Goal: Transaction & Acquisition: Obtain resource

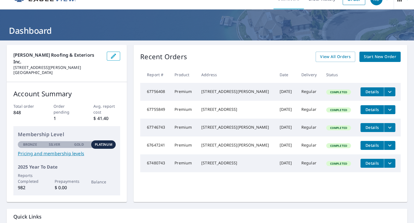
scroll to position [13, 0]
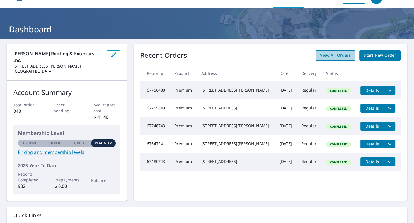
click at [329, 56] on span "View All Orders" at bounding box center [335, 55] width 31 height 7
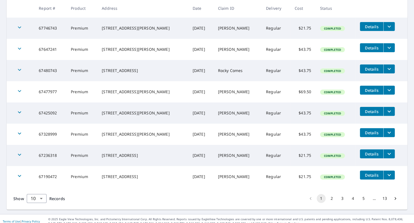
scroll to position [153, 0]
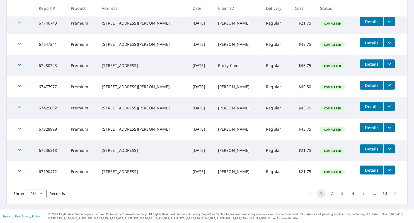
click at [330, 192] on button "2" at bounding box center [332, 193] width 9 height 9
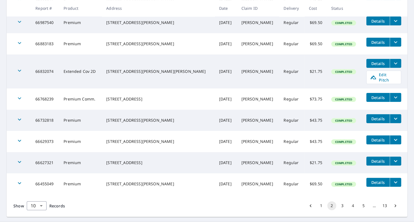
scroll to position [162, 0]
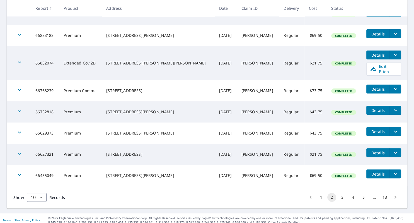
click at [341, 195] on button "3" at bounding box center [342, 197] width 9 height 9
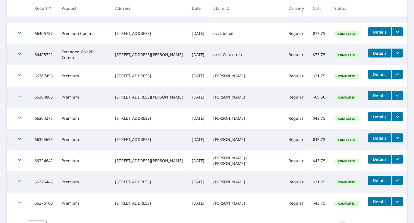
scroll to position [153, 0]
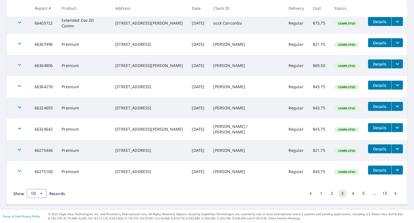
click at [353, 194] on button "4" at bounding box center [353, 193] width 9 height 9
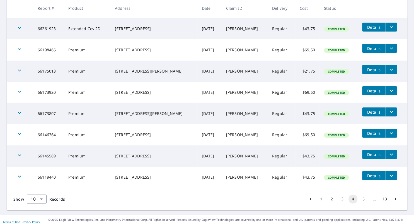
scroll to position [153, 0]
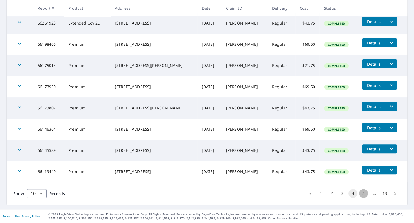
click at [363, 194] on button "5" at bounding box center [363, 193] width 9 height 9
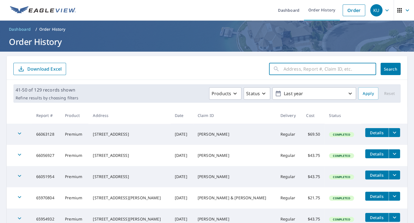
click at [303, 69] on input "text" at bounding box center [330, 69] width 93 height 16
type input "803 [PERSON_NAME]"
click at [387, 71] on button "Search" at bounding box center [391, 69] width 20 height 12
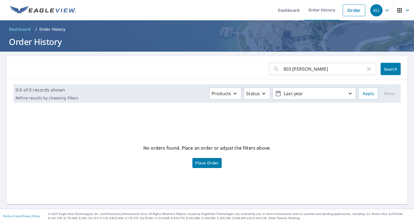
click at [328, 134] on div "No orders found. Place an order or adjust the filters above. Place Order" at bounding box center [207, 156] width 392 height 88
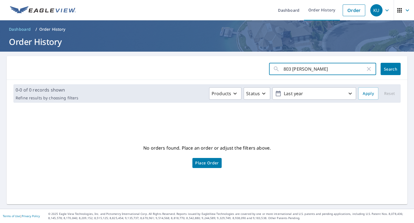
drag, startPoint x: 323, startPoint y: 71, endPoint x: 277, endPoint y: 70, distance: 45.2
click at [284, 70] on input "803 [PERSON_NAME]" at bounding box center [325, 69] width 82 height 16
type input "[PERSON_NAME]"
click at [387, 66] on span "Search" at bounding box center [390, 68] width 11 height 5
drag, startPoint x: 309, startPoint y: 68, endPoint x: 264, endPoint y: 73, distance: 45.6
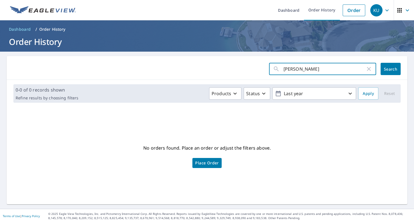
click at [284, 73] on input "[PERSON_NAME]" at bounding box center [325, 69] width 82 height 16
type input "803 [PERSON_NAME]"
click at [386, 71] on span "Search" at bounding box center [390, 68] width 11 height 5
click at [298, 71] on input "803 [PERSON_NAME]" at bounding box center [325, 69] width 82 height 16
type input "803 [PERSON_NAME]"
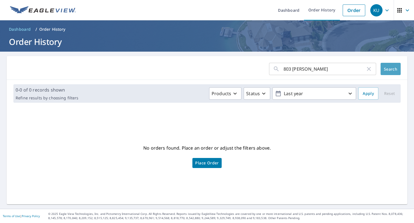
click at [387, 67] on span "Search" at bounding box center [390, 68] width 11 height 5
click at [316, 69] on input "803 [PERSON_NAME]" at bounding box center [325, 69] width 82 height 16
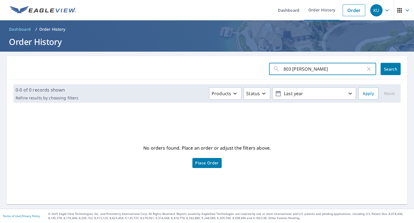
drag, startPoint x: 316, startPoint y: 69, endPoint x: 296, endPoint y: 66, distance: 20.5
click at [296, 66] on input "803 [PERSON_NAME]" at bounding box center [325, 69] width 82 height 16
type input "[STREET_ADDRESS][PERSON_NAME]"
click at [389, 68] on span "Search" at bounding box center [390, 68] width 11 height 5
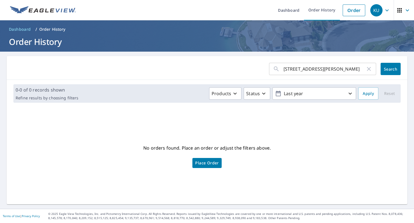
click at [334, 69] on input "[STREET_ADDRESS][PERSON_NAME]" at bounding box center [325, 69] width 82 height 16
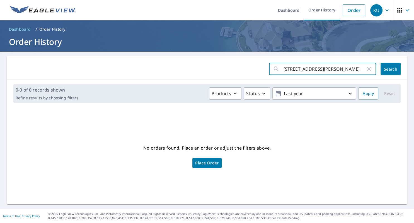
drag, startPoint x: 337, startPoint y: 69, endPoint x: 281, endPoint y: 68, distance: 55.8
click at [284, 68] on input "[STREET_ADDRESS][PERSON_NAME]" at bounding box center [325, 69] width 82 height 16
type input "35130872"
click at [387, 69] on span "Search" at bounding box center [390, 68] width 11 height 5
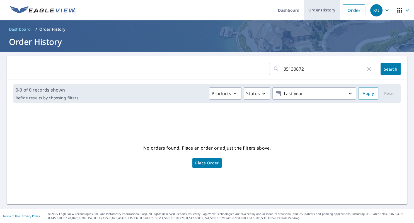
click at [320, 9] on link "Order History" at bounding box center [322, 10] width 36 height 20
click at [238, 93] on icon "button" at bounding box center [235, 93] width 7 height 7
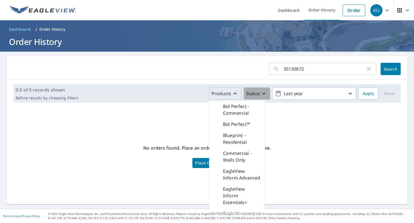
click at [255, 93] on p "Status" at bounding box center [253, 93] width 14 height 7
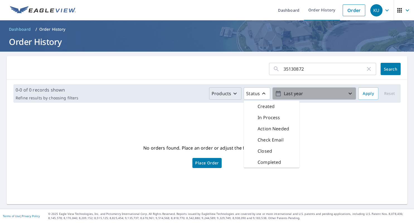
click at [319, 90] on p "Last year" at bounding box center [314, 94] width 65 height 10
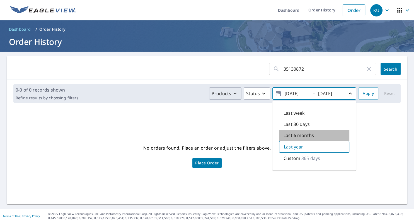
click at [299, 135] on p "Last 6 months" at bounding box center [299, 135] width 30 height 7
type input "[DATE]"
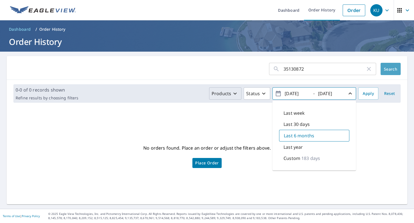
click at [389, 68] on span "Search" at bounding box center [390, 68] width 11 height 5
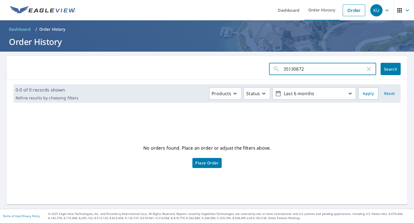
drag, startPoint x: 309, startPoint y: 69, endPoint x: 271, endPoint y: 65, distance: 38.7
click at [284, 65] on input "35130872" at bounding box center [325, 69] width 82 height 16
type input "[STREET_ADDRESS][PERSON_NAME]"
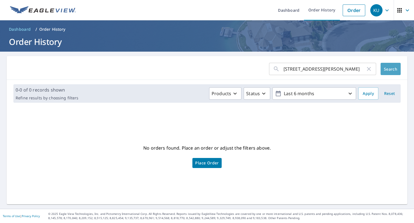
click at [389, 68] on span "Search" at bounding box center [390, 68] width 11 height 5
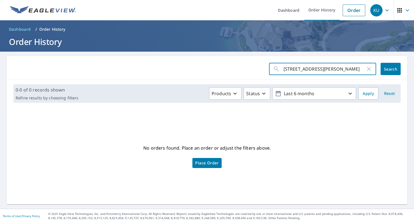
drag, startPoint x: 322, startPoint y: 68, endPoint x: 279, endPoint y: 64, distance: 43.1
click at [284, 64] on input "[STREET_ADDRESS][PERSON_NAME]" at bounding box center [325, 69] width 82 height 16
paste input "[STREET_ADDRESS][PERSON_NAME]"
type input "[STREET_ADDRESS][PERSON_NAME]"
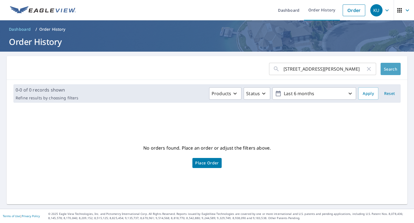
click at [390, 72] on button "Search" at bounding box center [391, 69] width 20 height 12
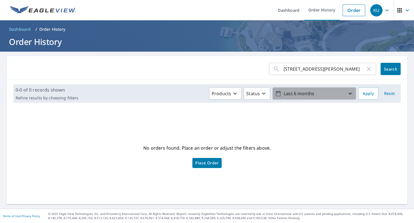
click at [347, 93] on p "Last 6 months" at bounding box center [314, 94] width 65 height 10
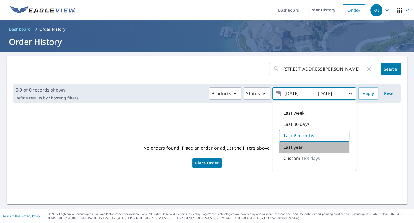
click at [296, 147] on p "Last year" at bounding box center [293, 147] width 19 height 7
type input "[DATE]"
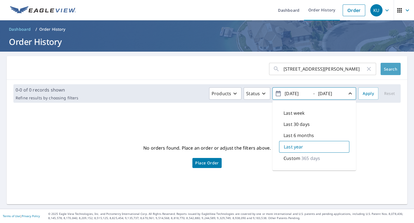
click at [393, 67] on span "Search" at bounding box center [390, 68] width 11 height 5
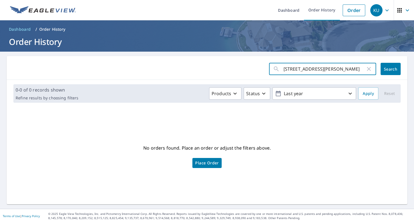
drag, startPoint x: 330, startPoint y: 67, endPoint x: 279, endPoint y: 65, distance: 51.9
click at [284, 65] on input "[STREET_ADDRESS][PERSON_NAME]" at bounding box center [325, 69] width 82 height 16
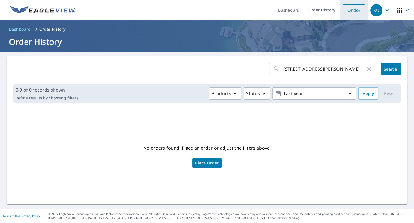
click at [352, 13] on link "Order" at bounding box center [354, 10] width 23 height 12
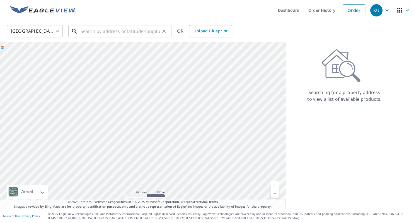
click at [125, 32] on input "text" at bounding box center [121, 31] width 80 height 16
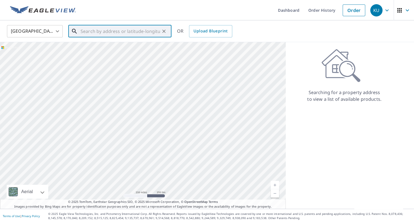
paste input "[STREET_ADDRESS][PERSON_NAME]"
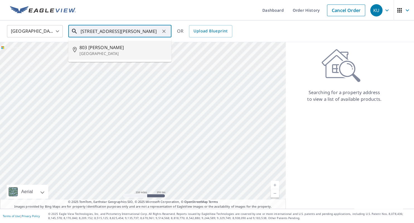
click at [111, 46] on span "803 [PERSON_NAME]" at bounding box center [124, 47] width 88 height 7
type input "[STREET_ADDRESS][PERSON_NAME]"
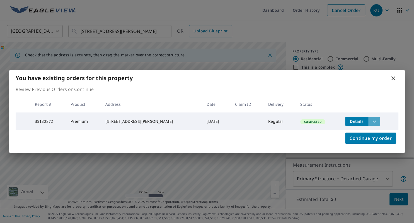
click at [371, 120] on icon "filesDropdownBtn-35130872" at bounding box center [374, 121] width 7 height 7
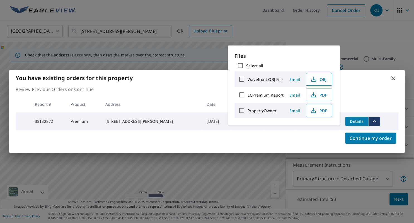
click at [318, 81] on span "OBJ" at bounding box center [319, 79] width 18 height 7
click at [286, 27] on div "You have existing orders for this property Review Previous Orders or Continue R…" at bounding box center [207, 111] width 414 height 223
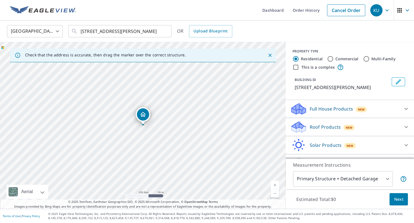
click at [232, 107] on div "[STREET_ADDRESS][PERSON_NAME]" at bounding box center [143, 125] width 286 height 167
click at [351, 13] on link "Cancel Order" at bounding box center [346, 10] width 38 height 12
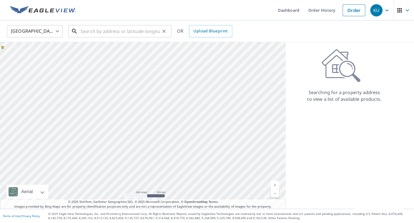
click at [147, 32] on input "text" at bounding box center [121, 31] width 80 height 16
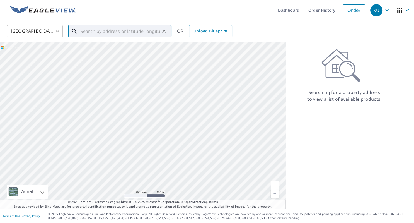
paste input "[STREET_ADDRESS][PERSON_NAME]"
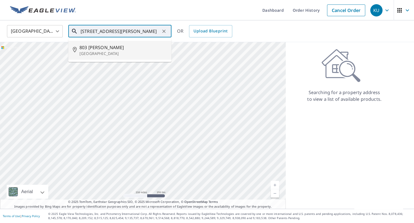
click at [111, 53] on p "[GEOGRAPHIC_DATA]" at bounding box center [124, 54] width 88 height 6
type input "[STREET_ADDRESS][PERSON_NAME]"
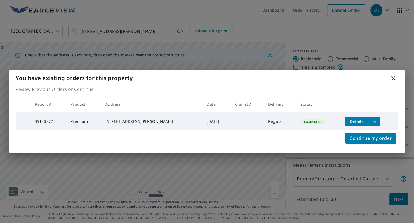
click at [371, 118] on icon "filesDropdownBtn-35130872" at bounding box center [374, 121] width 7 height 7
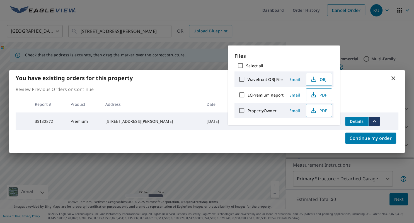
click at [317, 94] on span "PDF" at bounding box center [319, 95] width 18 height 7
